Goal: Find specific page/section: Find specific page/section

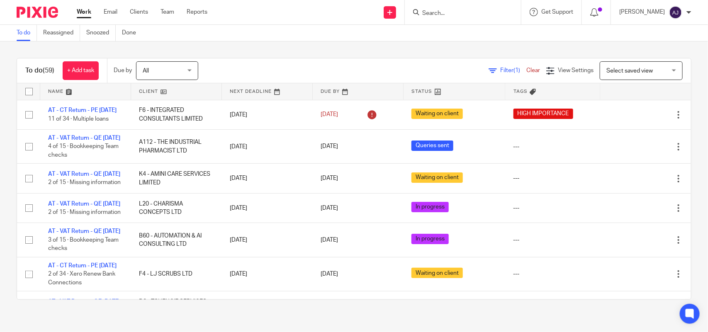
click at [266, 54] on div "To do (59) + Add task Due by All All Today Tomorrow This week Next week This mo…" at bounding box center [354, 179] width 708 height 275
click at [134, 11] on link "Clients" at bounding box center [139, 12] width 18 height 8
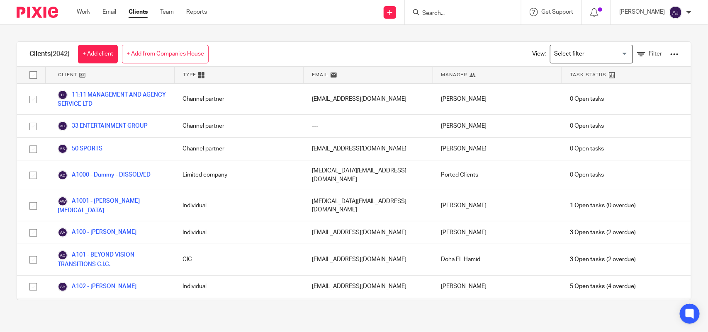
click at [465, 48] on div "Clients (2042) + Add client + Add from Companies House View: Loading... Filter" at bounding box center [354, 54] width 674 height 25
click at [592, 50] on input "Search for option" at bounding box center [590, 54] width 77 height 15
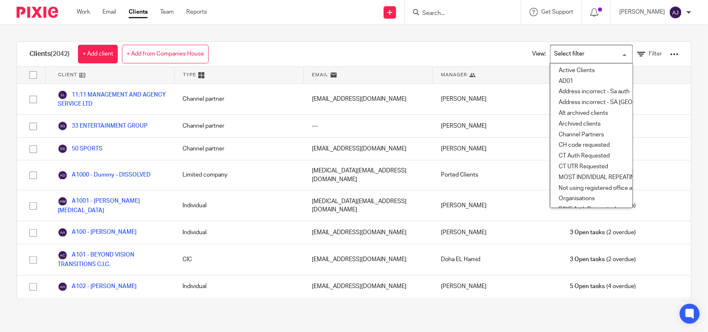
click at [595, 52] on input "Search for option" at bounding box center [590, 54] width 77 height 15
click at [637, 52] on icon at bounding box center [641, 54] width 8 height 8
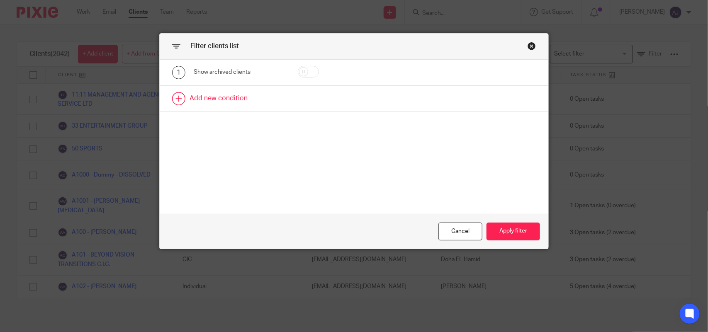
click at [203, 98] on link at bounding box center [354, 99] width 389 height 26
click at [217, 100] on div "Field" at bounding box center [233, 101] width 67 height 17
type input "boo"
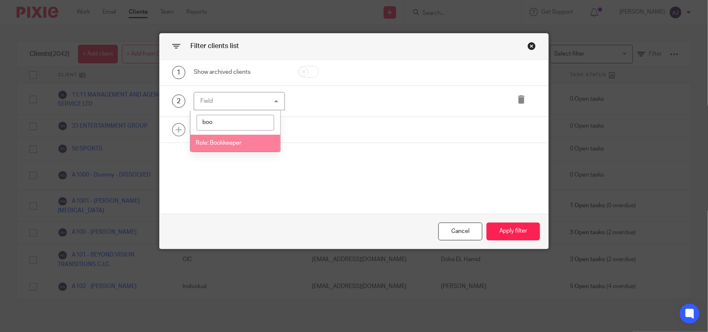
click at [223, 140] on span "Role: Bookkeeper" at bounding box center [219, 143] width 46 height 6
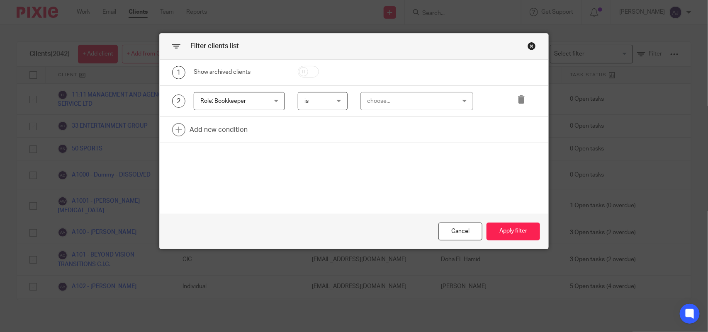
click at [385, 96] on div "choose..." at bounding box center [409, 101] width 85 height 17
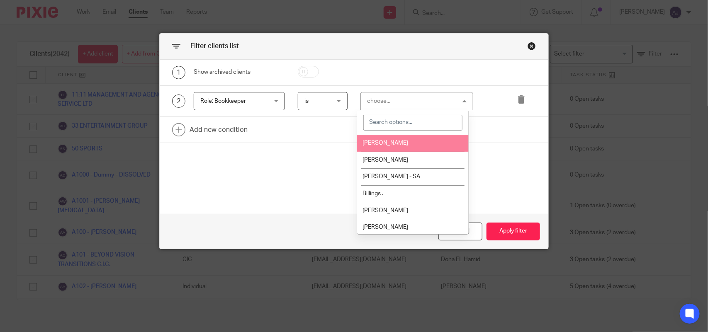
click at [370, 138] on li "[PERSON_NAME]" at bounding box center [413, 143] width 112 height 17
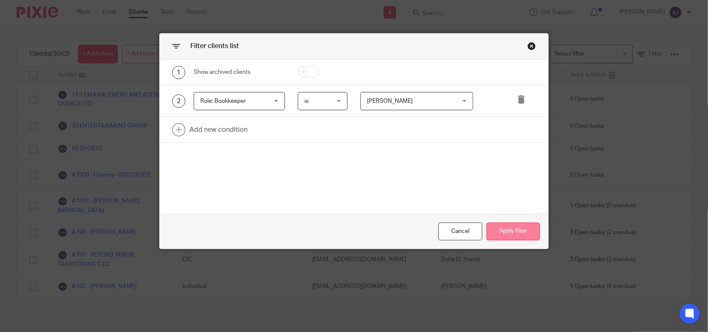
click at [493, 228] on button "Apply filter" at bounding box center [514, 232] width 54 height 18
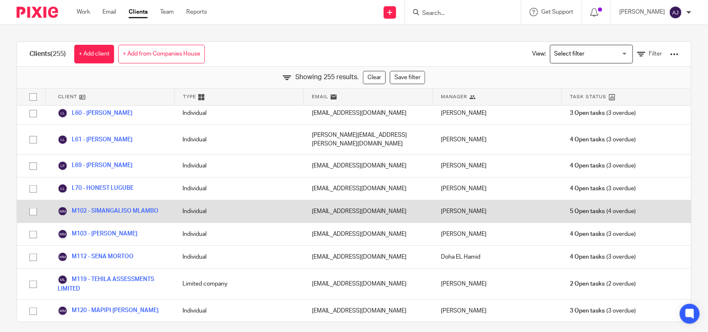
scroll to position [3164, 0]
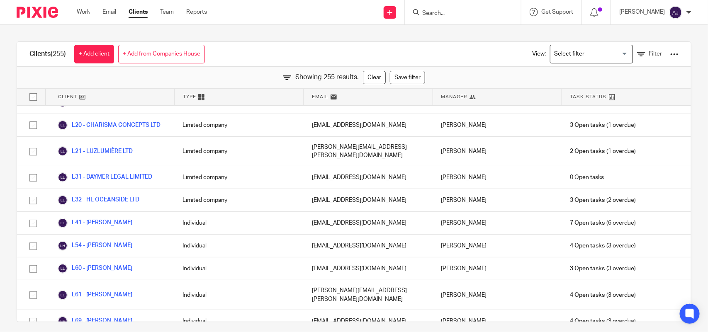
click at [581, 55] on input "Search for option" at bounding box center [590, 54] width 77 height 15
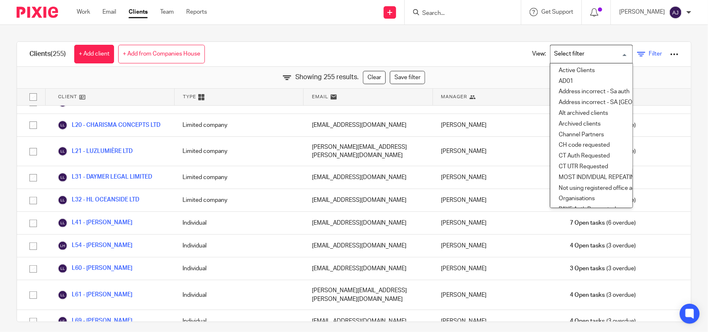
click at [637, 52] on link "Filter" at bounding box center [649, 54] width 25 height 9
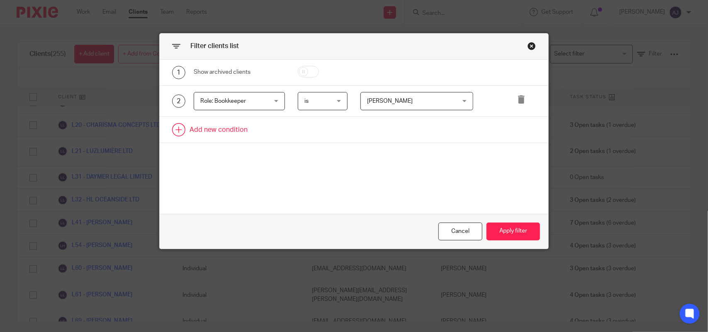
click at [238, 134] on link at bounding box center [354, 130] width 389 height 26
click at [241, 135] on div "Field" at bounding box center [233, 132] width 67 height 17
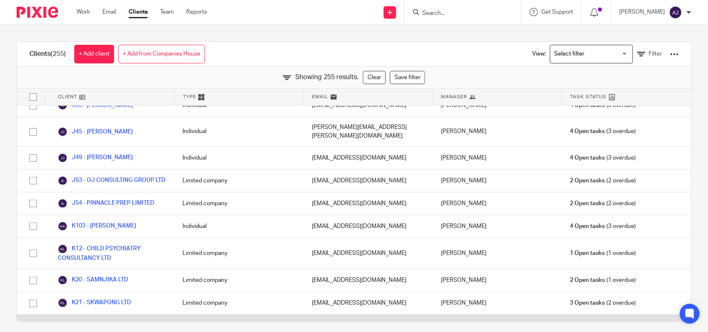
scroll to position [2594, 0]
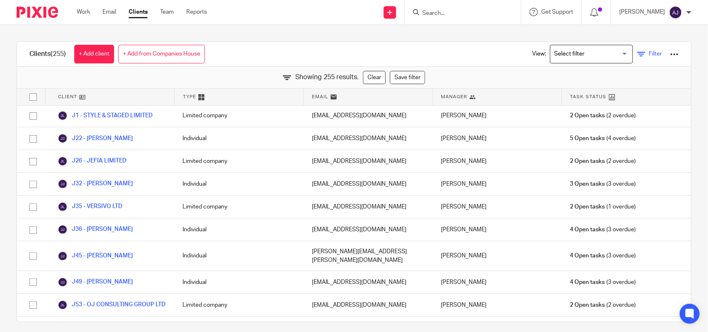
click at [637, 54] on link "Filter" at bounding box center [649, 54] width 25 height 9
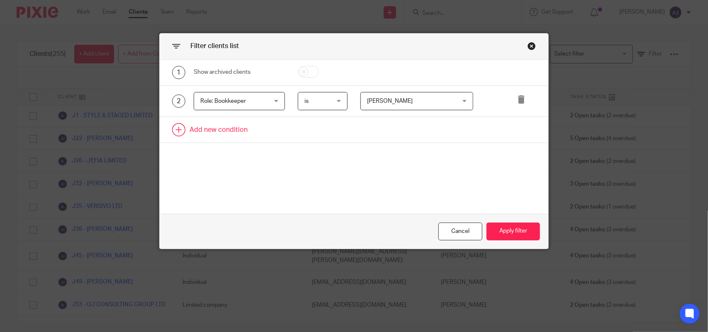
click at [220, 124] on link at bounding box center [354, 130] width 389 height 26
click at [226, 132] on div "Field" at bounding box center [233, 132] width 67 height 17
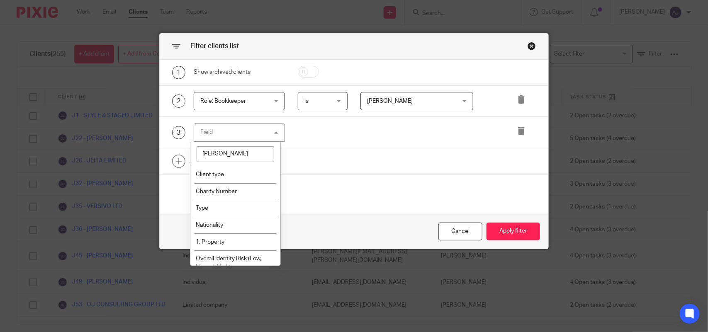
type input "Typ"
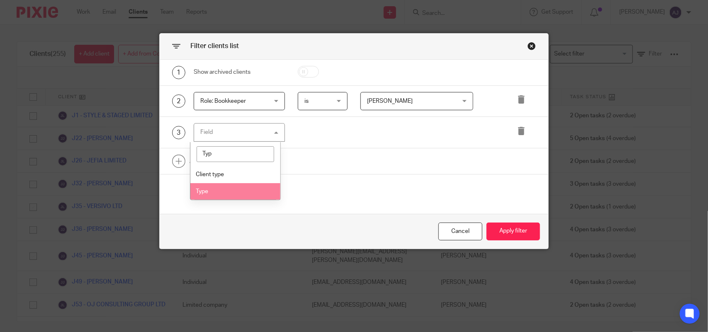
click at [208, 191] on span "Type" at bounding box center [202, 192] width 12 height 6
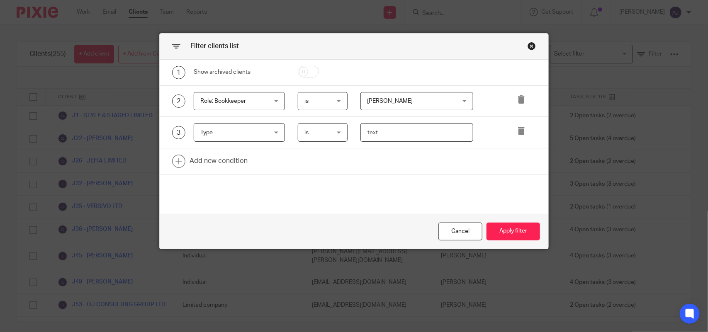
click at [388, 129] on input "text" at bounding box center [417, 132] width 112 height 19
type input "Limited company"
click at [494, 232] on button "Apply filter" at bounding box center [514, 232] width 54 height 18
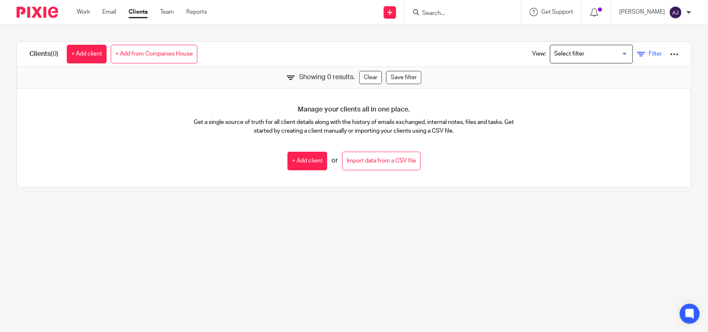
click at [649, 51] on span "Filter" at bounding box center [655, 54] width 13 height 6
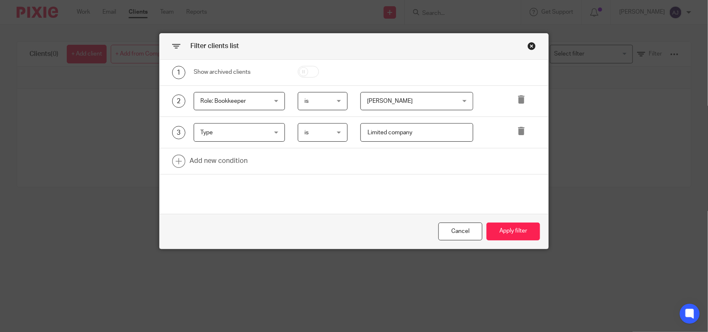
click at [215, 138] on span "Type" at bounding box center [233, 132] width 67 height 17
type input "clie"
click at [214, 176] on span "Client type" at bounding box center [210, 175] width 28 height 6
click at [405, 135] on div "choose..." at bounding box center [409, 132] width 85 height 17
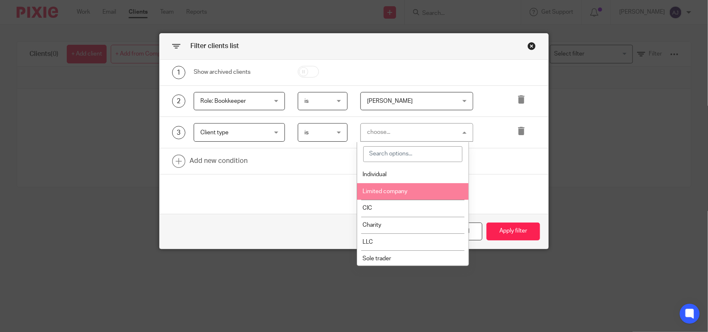
click at [397, 193] on span "Limited company" at bounding box center [385, 192] width 45 height 6
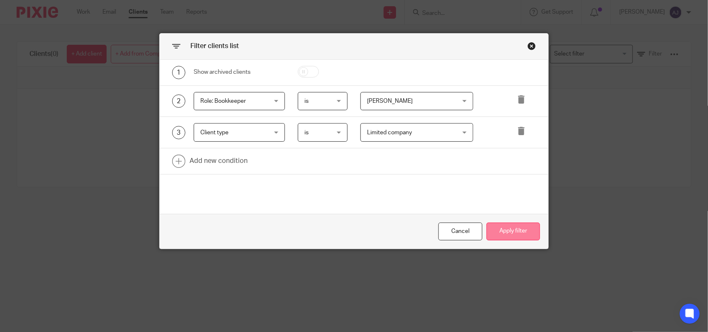
click at [497, 227] on button "Apply filter" at bounding box center [514, 232] width 54 height 18
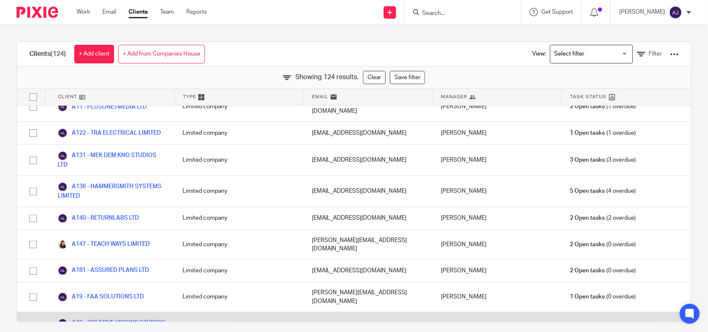
scroll to position [0, 0]
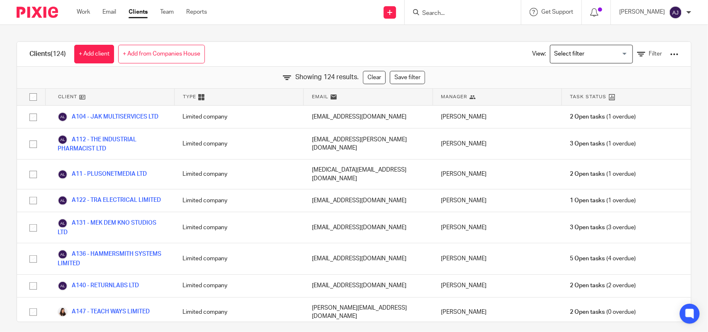
click at [664, 55] on div "View: Loading... Filter" at bounding box center [600, 54] width 184 height 24
click at [671, 56] on div at bounding box center [675, 54] width 8 height 8
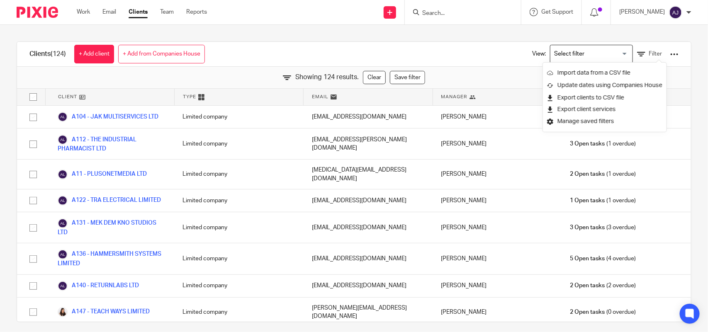
click at [671, 54] on div at bounding box center [675, 54] width 8 height 8
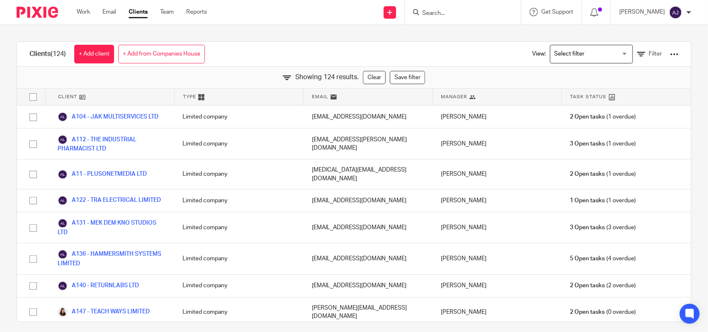
click at [671, 50] on div at bounding box center [675, 54] width 8 height 8
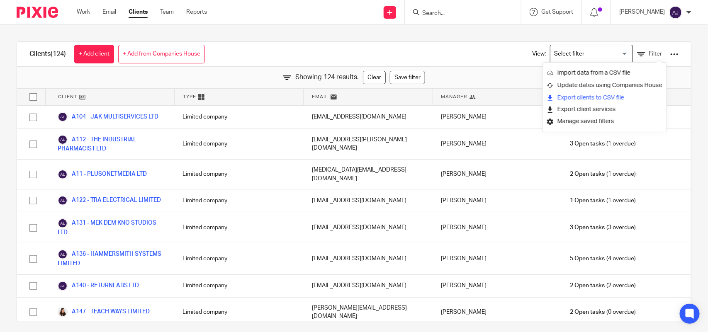
click at [576, 95] on link "Export clients to CSV file" at bounding box center [604, 98] width 115 height 12
click at [80, 2] on div "Work Email Clients Team Reports Work Email Clients Team Reports Settings" at bounding box center [143, 12] width 151 height 24
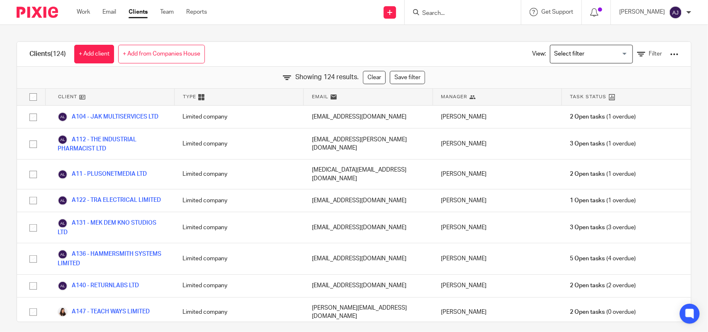
click at [81, 7] on div "Work Email Clients Team Reports Work Email Clients Team Reports Settings" at bounding box center [143, 12] width 151 height 24
click at [84, 12] on link "Work" at bounding box center [83, 12] width 13 height 8
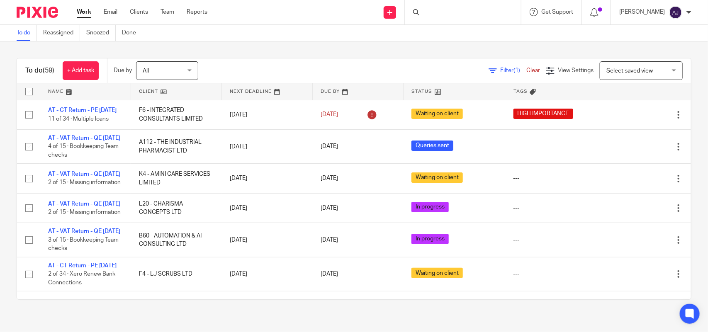
click at [442, 5] on div at bounding box center [463, 12] width 116 height 24
click at [442, 6] on div at bounding box center [463, 12] width 116 height 24
click at [432, 5] on div at bounding box center [463, 12] width 116 height 24
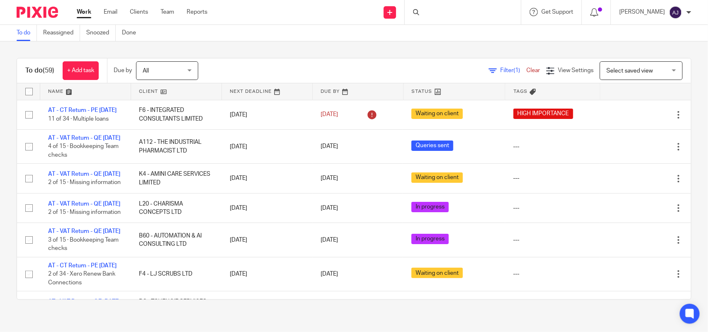
click at [432, 7] on div at bounding box center [463, 12] width 116 height 24
click at [433, 8] on div at bounding box center [463, 12] width 116 height 24
click at [457, 0] on div at bounding box center [463, 12] width 116 height 24
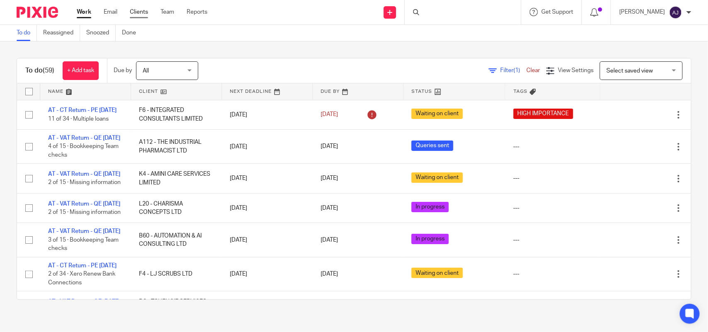
click at [148, 11] on link "Clients" at bounding box center [139, 12] width 18 height 8
click at [462, 15] on div at bounding box center [463, 12] width 116 height 24
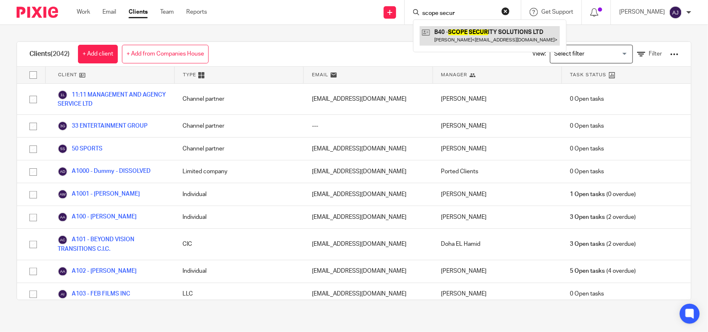
type input "scope secur"
click at [481, 35] on link at bounding box center [490, 35] width 140 height 19
